Goal: Use online tool/utility: Utilize a website feature to perform a specific function

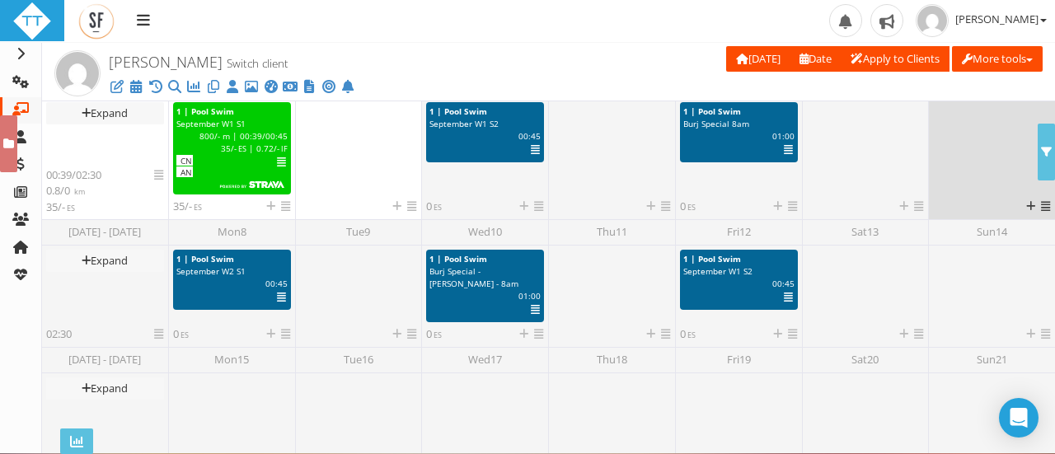
scroll to position [476, 0]
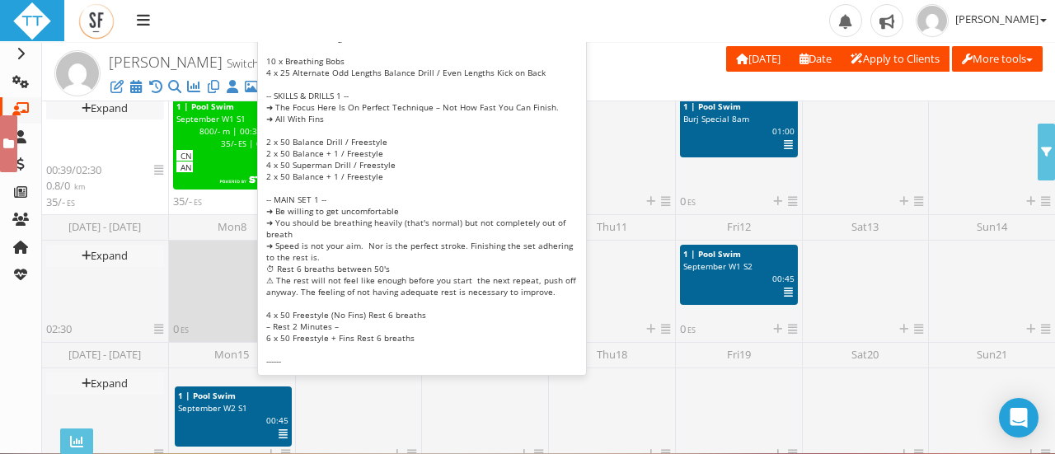
drag, startPoint x: 244, startPoint y: 251, endPoint x: 246, endPoint y: 394, distance: 142.5
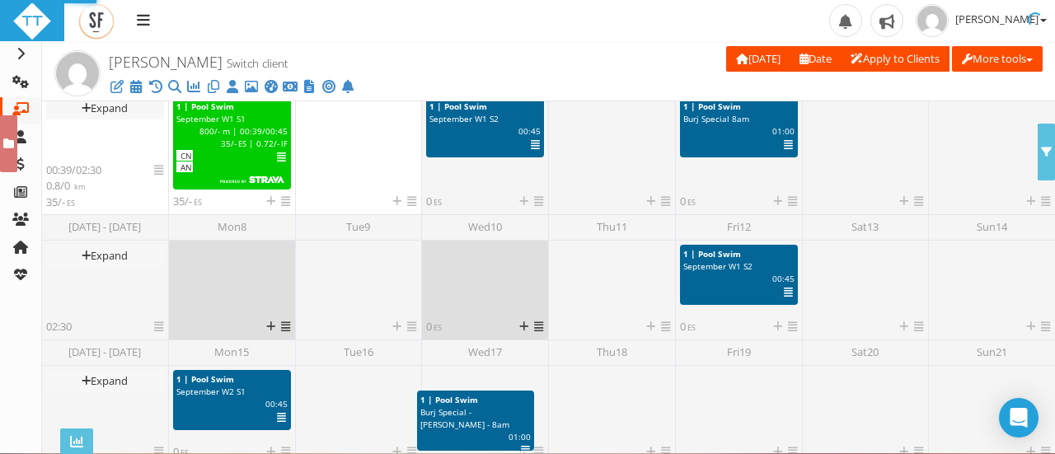
drag, startPoint x: 529, startPoint y: 248, endPoint x: 519, endPoint y: 393, distance: 145.3
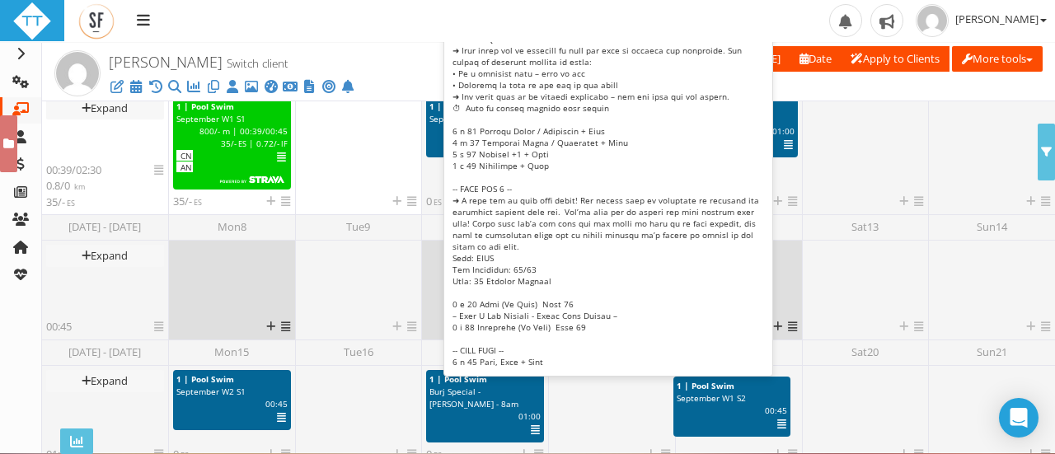
drag, startPoint x: 519, startPoint y: 393, endPoint x: 781, endPoint y: 383, distance: 262.2
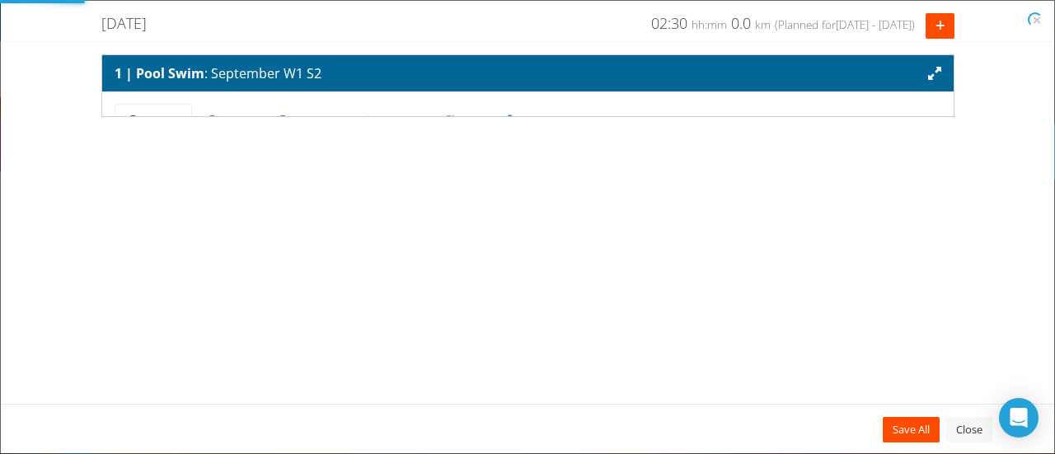
scroll to position [0, 0]
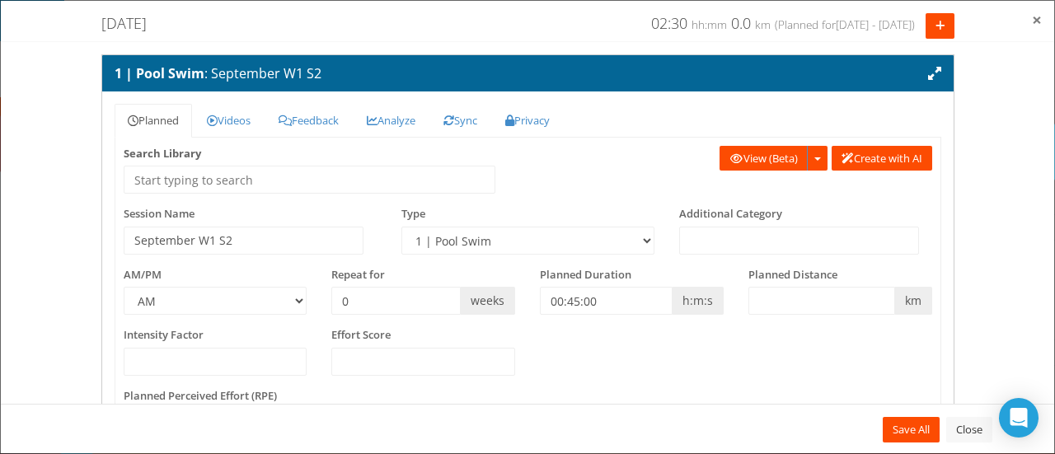
click at [1035, 16] on span "×" at bounding box center [1036, 19] width 10 height 23
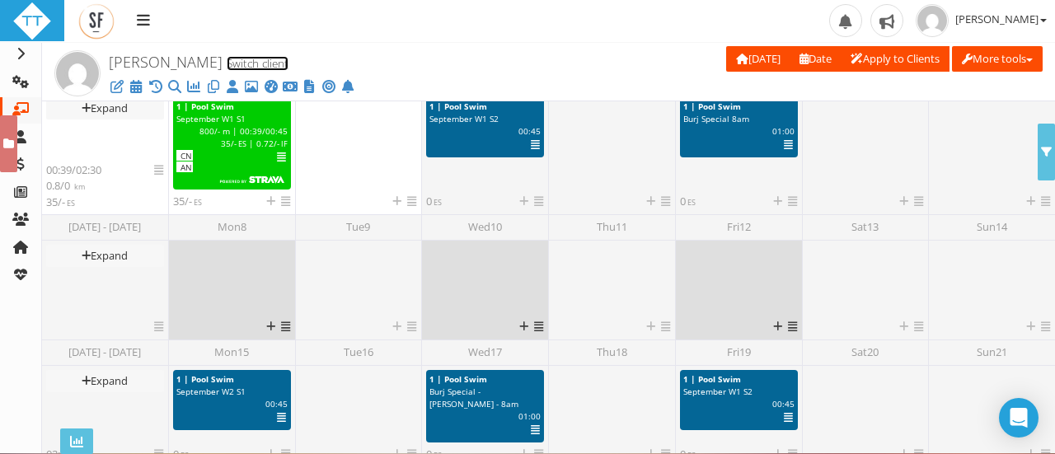
click at [245, 62] on link "Switch client" at bounding box center [258, 63] width 62 height 15
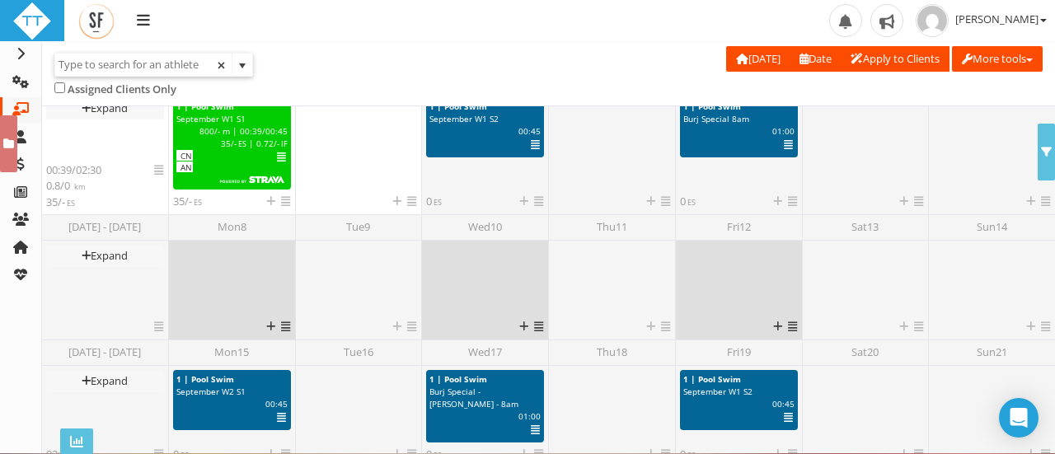
click at [180, 63] on input "text" at bounding box center [143, 64] width 176 height 21
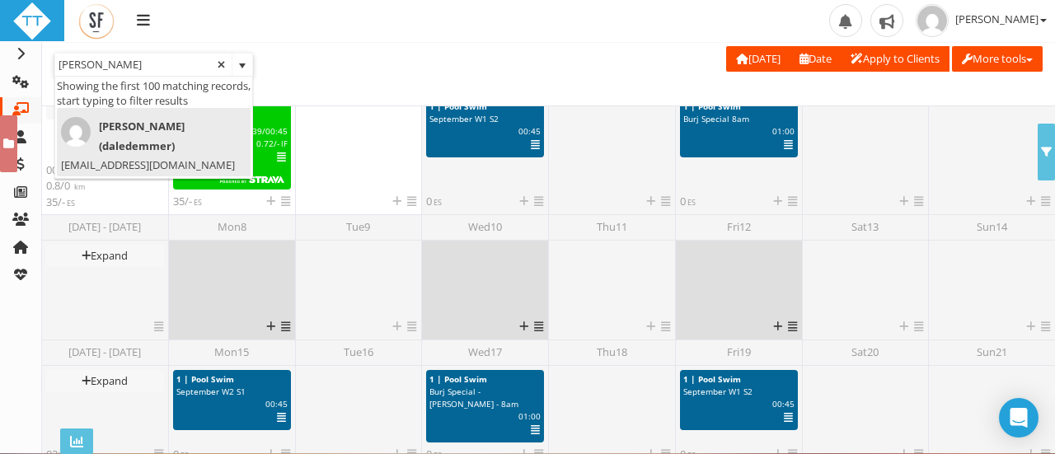
click at [155, 127] on span "[PERSON_NAME] (daledemmer)" at bounding box center [149, 136] width 176 height 39
type input "[PERSON_NAME] (daledemmer)"
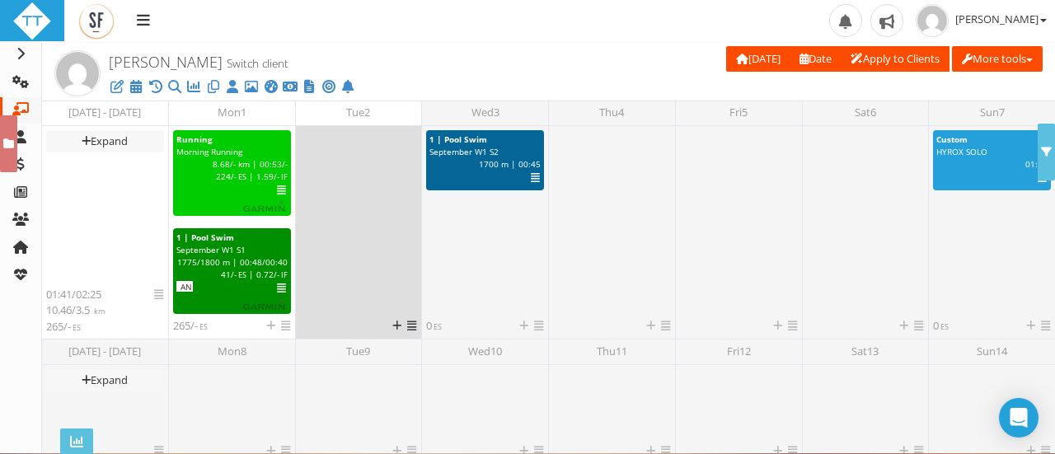
scroll to position [519, 0]
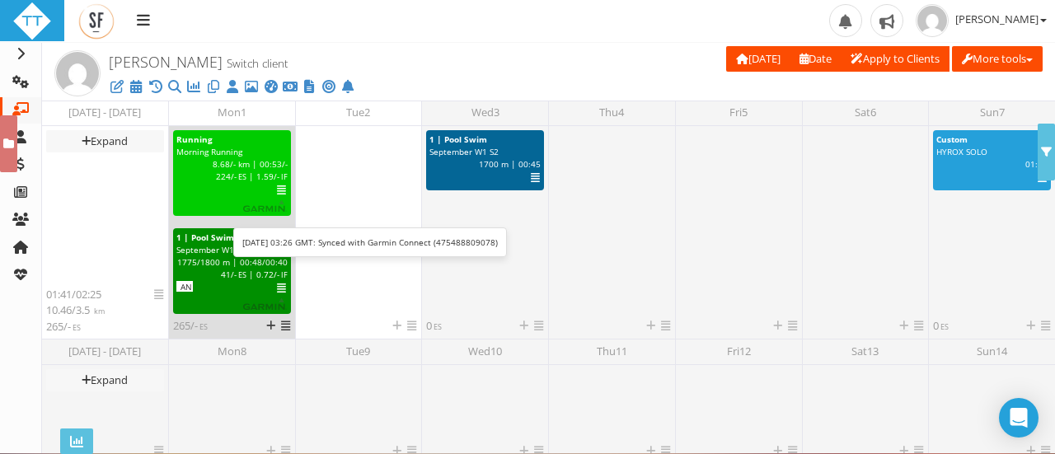
click at [224, 168] on span "8.68" at bounding box center [221, 164] width 17 height 12
select select "91939a62-6b13-49b7-8155-451fdc1cad9e"
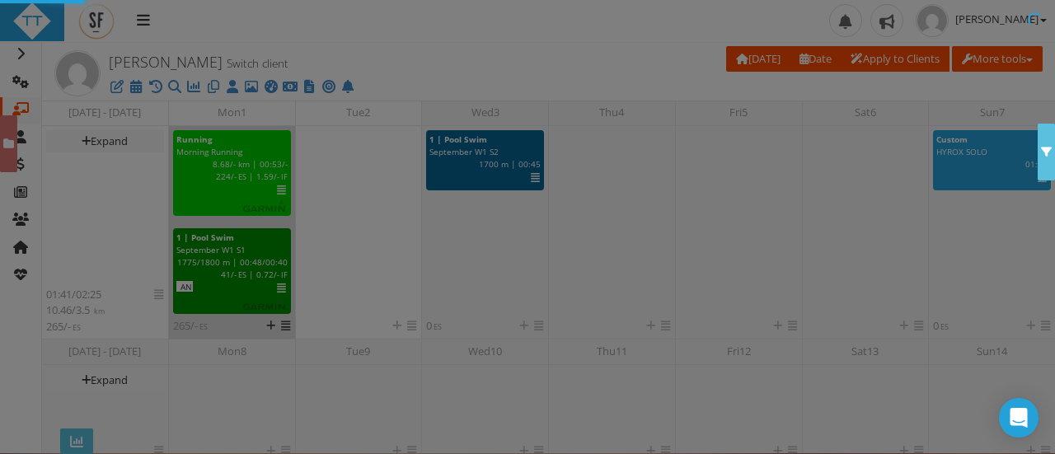
scroll to position [0, 0]
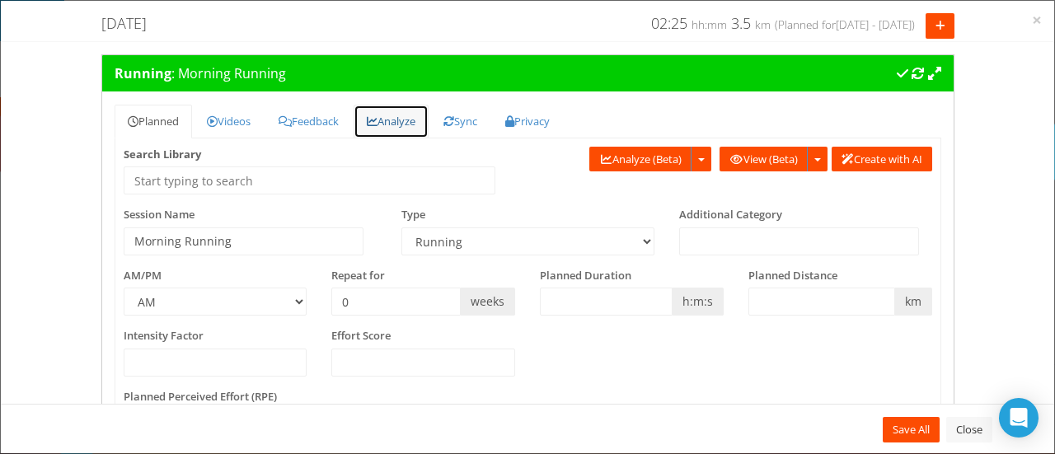
click at [391, 121] on link "Analyze" at bounding box center [390, 122] width 75 height 34
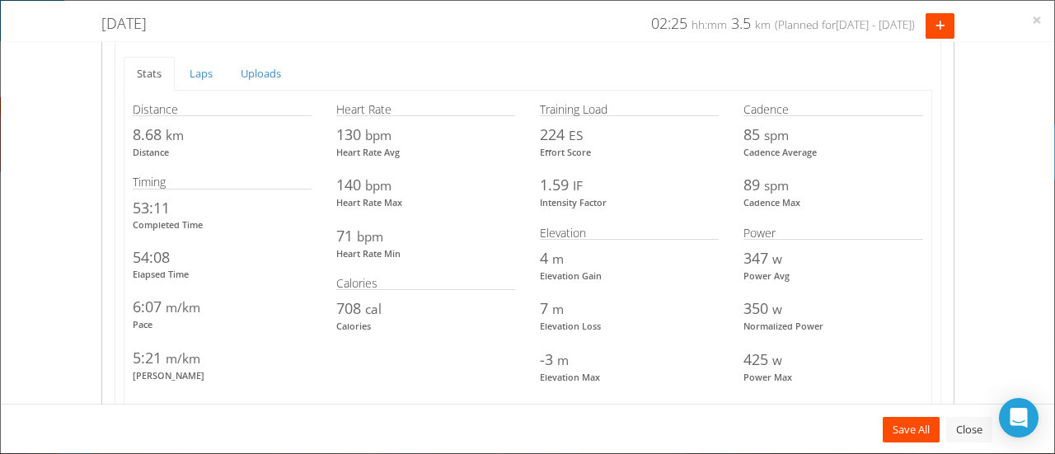
scroll to position [1654, 0]
click at [204, 73] on link "Laps" at bounding box center [200, 73] width 49 height 34
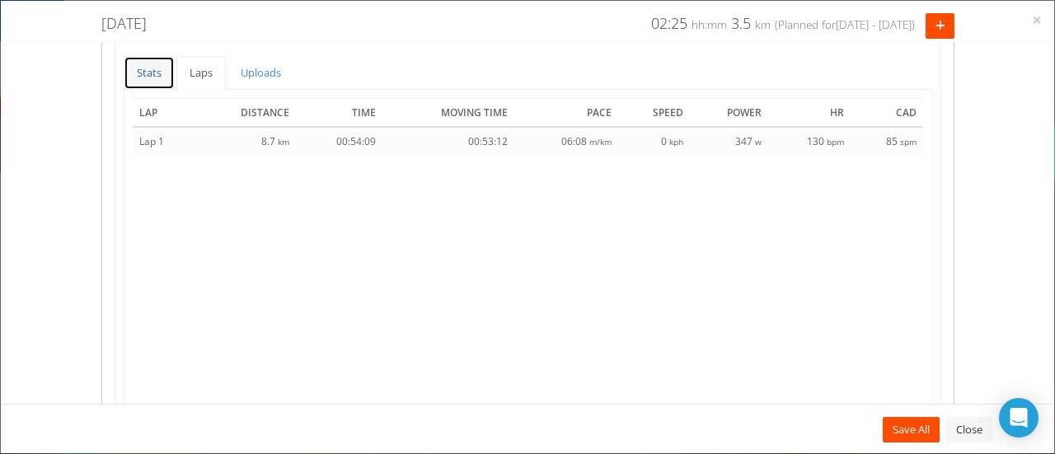
click at [147, 70] on link "Stats" at bounding box center [149, 73] width 51 height 34
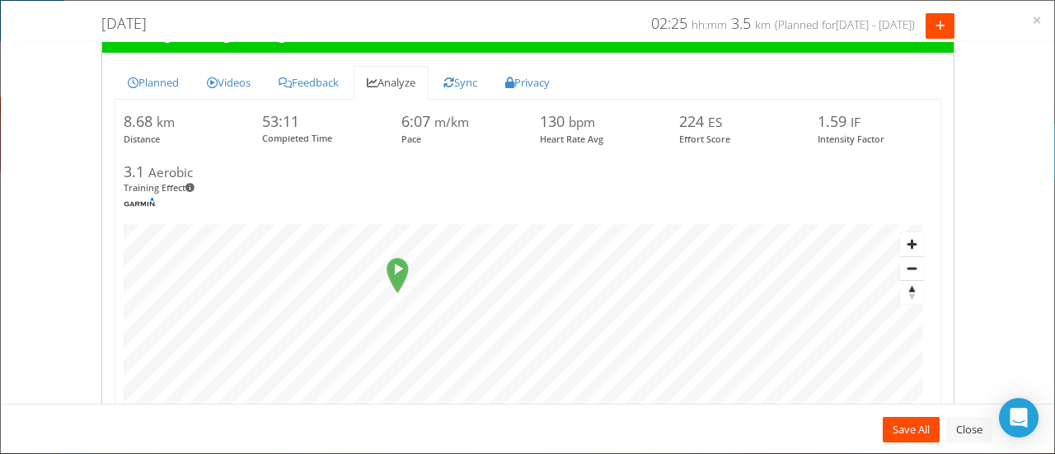
scroll to position [0, 0]
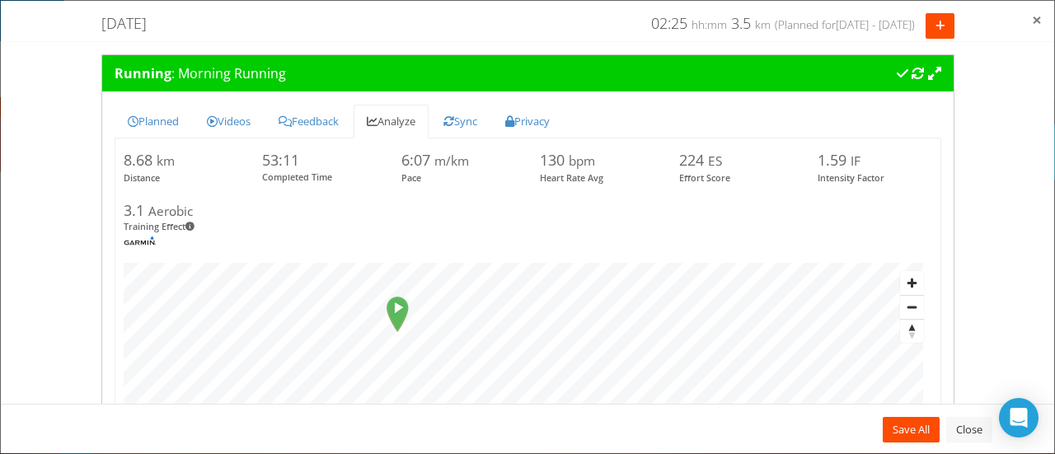
click at [1039, 22] on span "×" at bounding box center [1036, 19] width 10 height 23
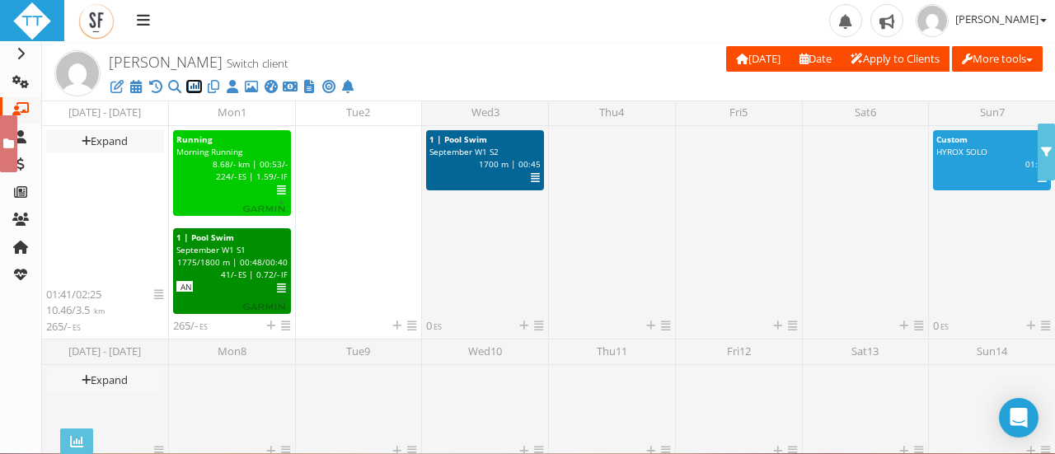
click at [196, 87] on icon at bounding box center [193, 87] width 16 height 1
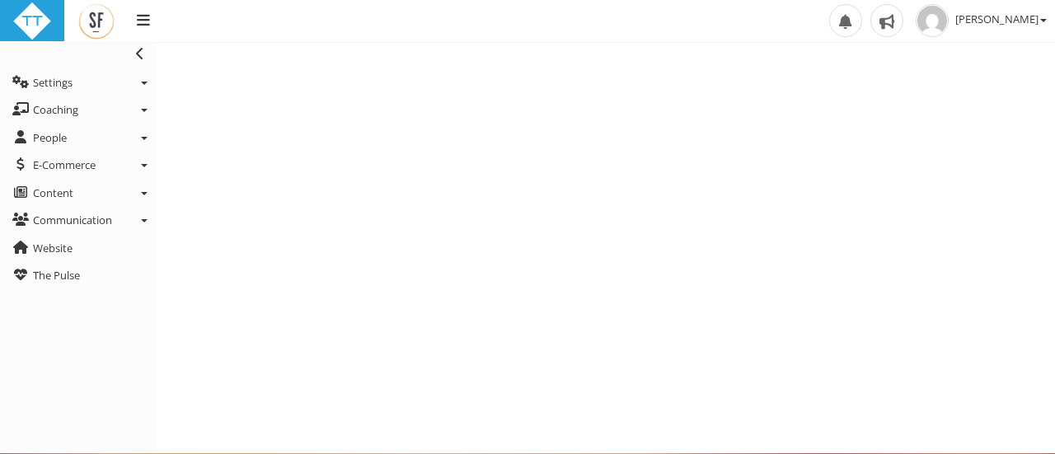
select select "Last90Days"
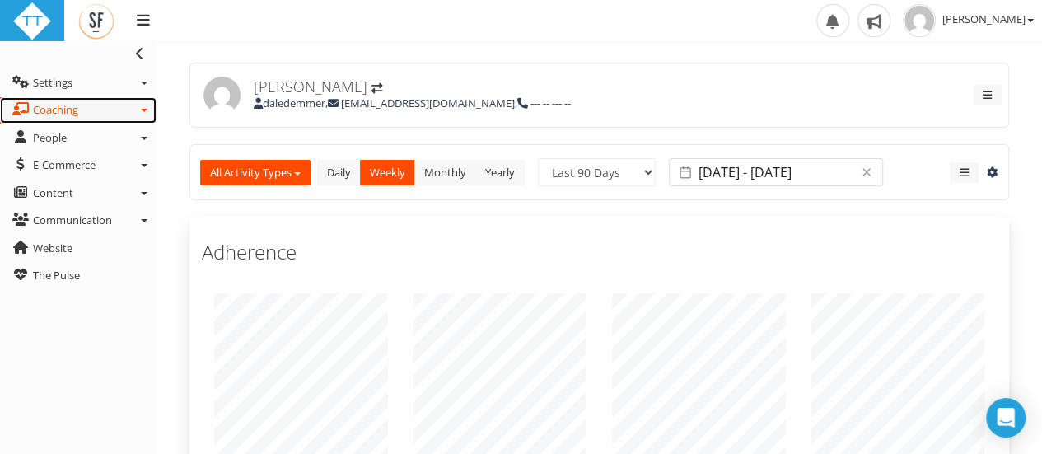
click at [140, 115] on link "Coaching" at bounding box center [78, 110] width 157 height 26
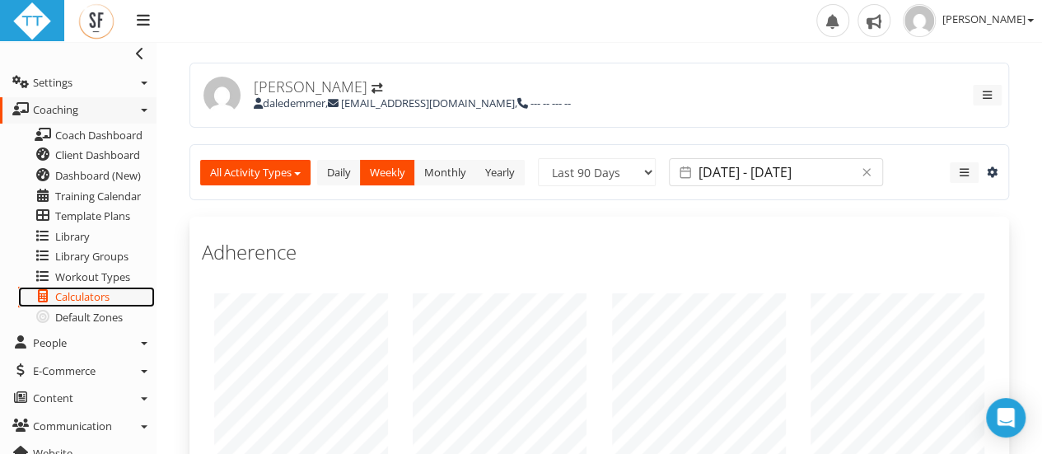
click at [105, 291] on span "Calculators" at bounding box center [82, 296] width 54 height 15
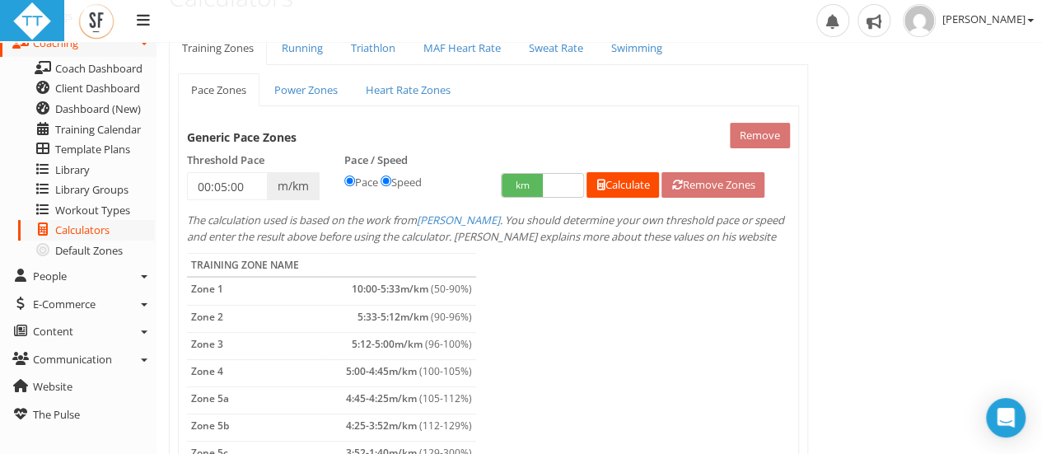
scroll to position [66, 0]
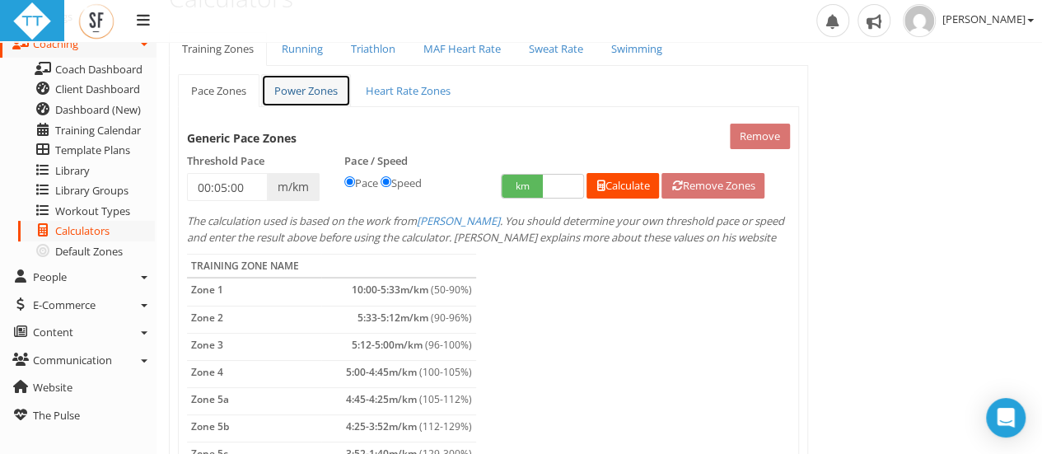
click at [321, 91] on link "Power Zones" at bounding box center [306, 91] width 90 height 34
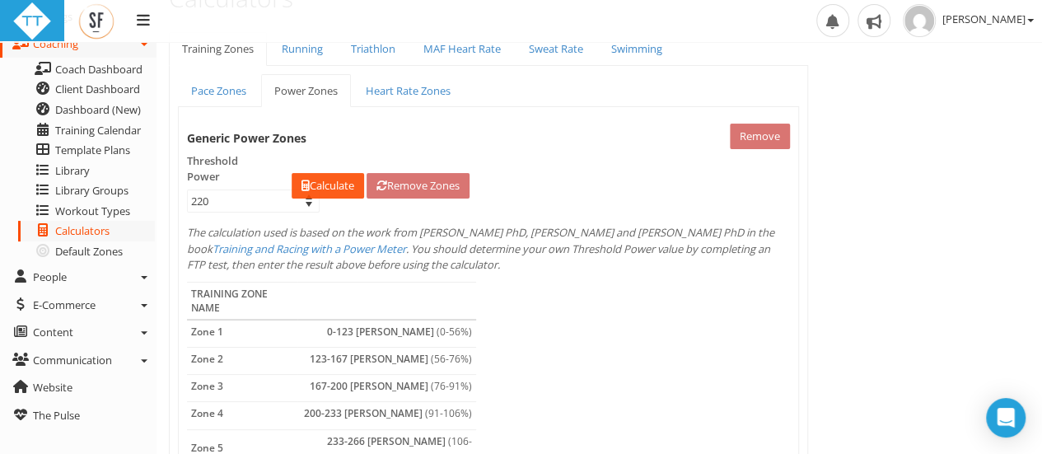
click at [347, 185] on link "Calculate" at bounding box center [328, 186] width 72 height 26
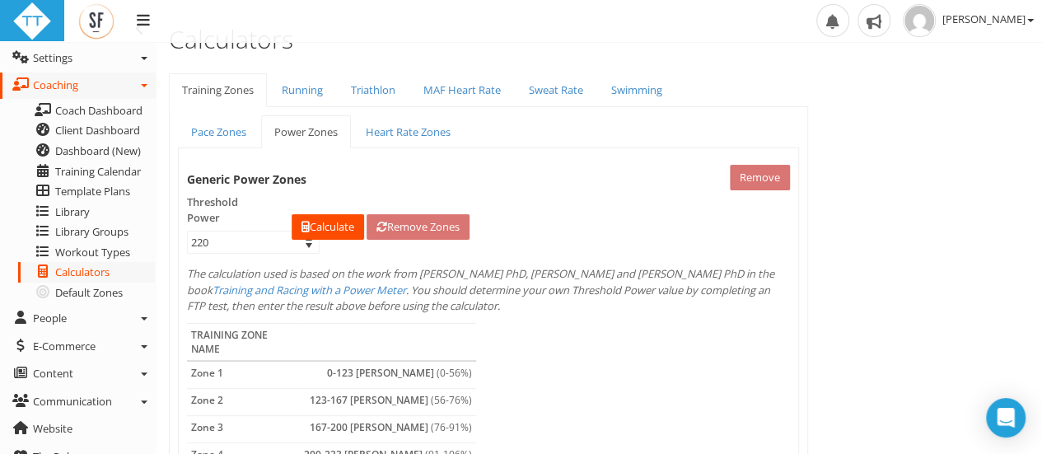
scroll to position [20, 0]
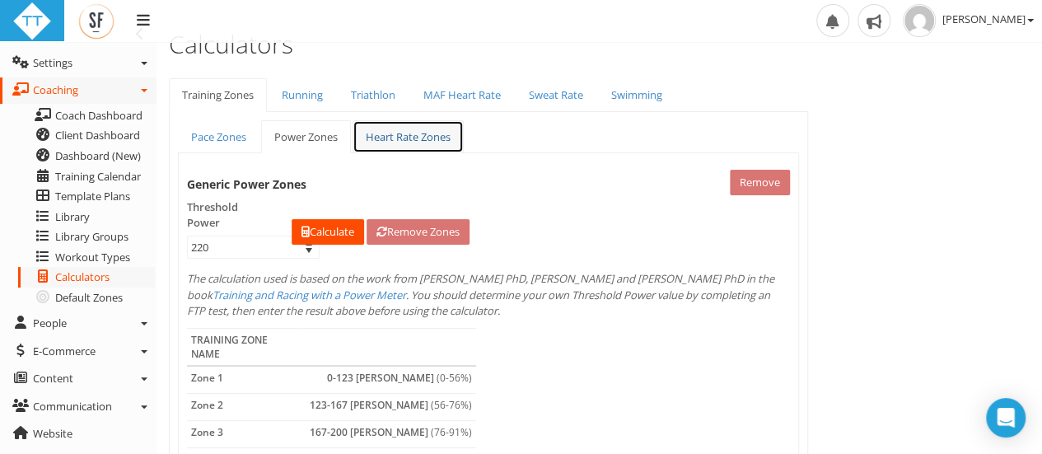
click at [419, 141] on link "Heart Rate Zones" at bounding box center [408, 137] width 111 height 34
